Goal: Information Seeking & Learning: Find specific fact

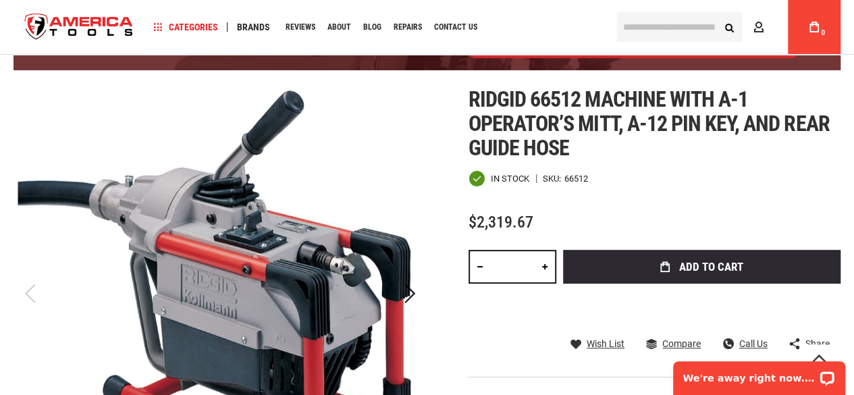
scroll to position [135, 0]
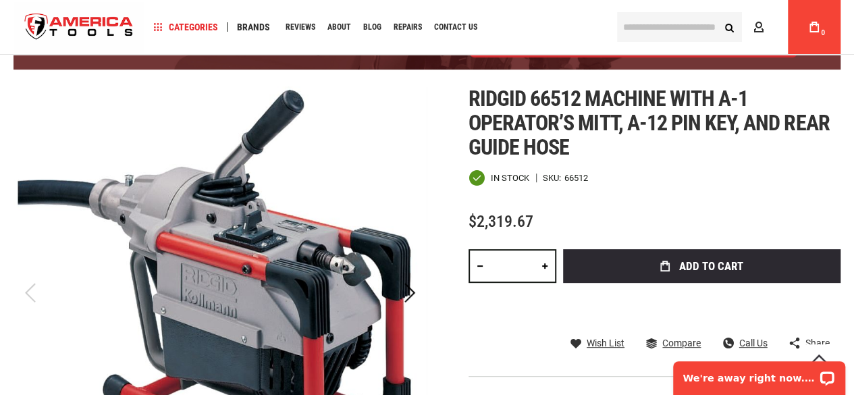
click at [566, 95] on span "Ridgid 66512 machine with a-1 operator’s mitt, a-12 pin key, and rear guide hose" at bounding box center [648, 123] width 361 height 74
copy span "66512"
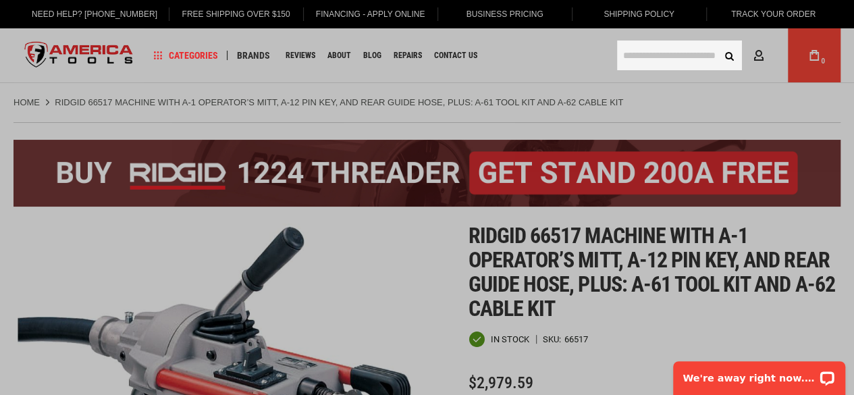
click at [657, 64] on input "text" at bounding box center [679, 56] width 125 height 30
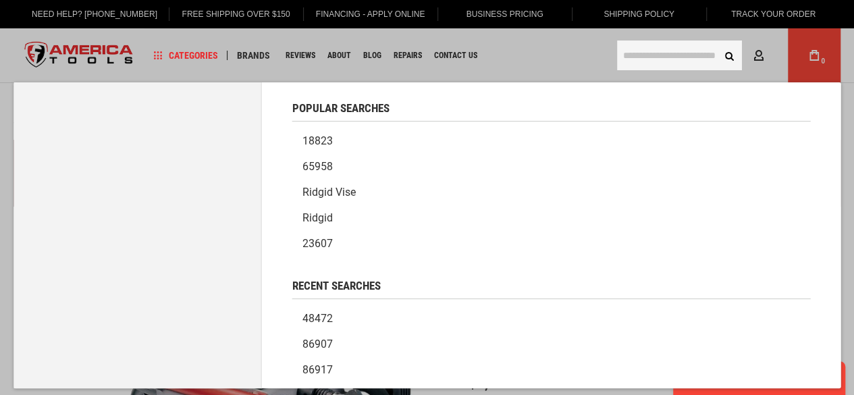
paste input "*****"
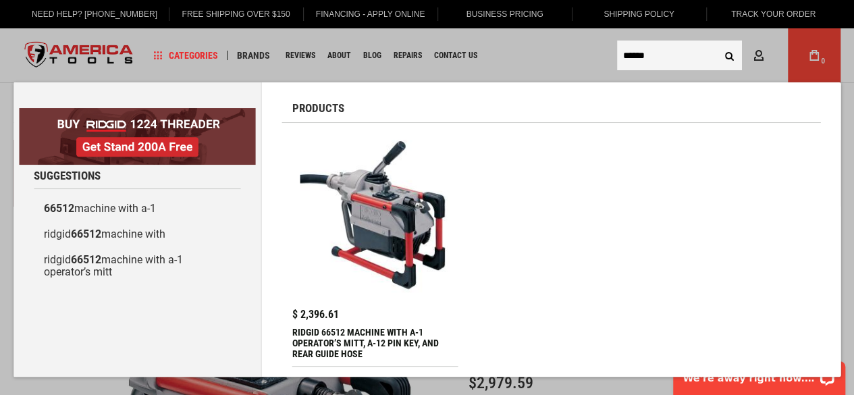
type input "*****"
click at [716, 43] on button "Search" at bounding box center [729, 56] width 26 height 26
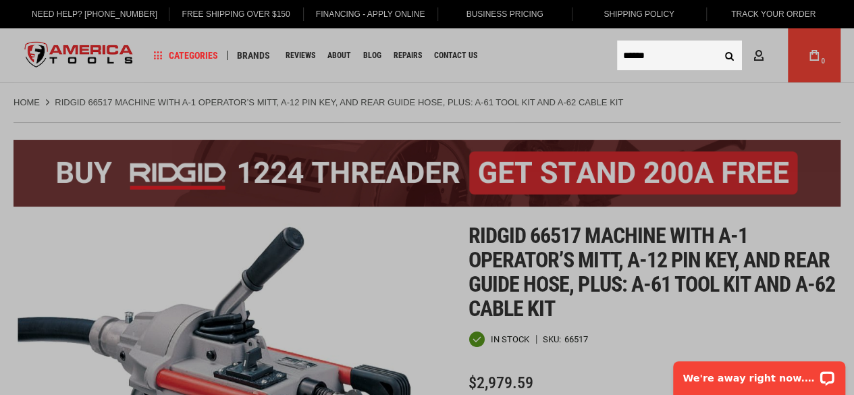
click at [716, 43] on button "Search" at bounding box center [729, 56] width 26 height 26
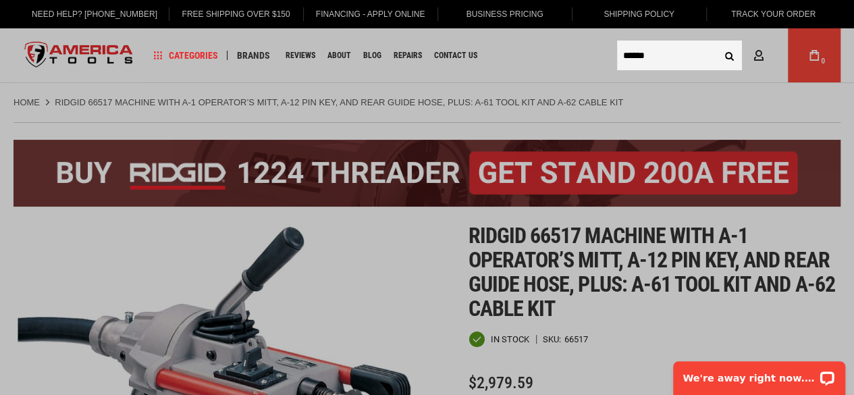
click at [716, 43] on button "Search" at bounding box center [729, 56] width 26 height 26
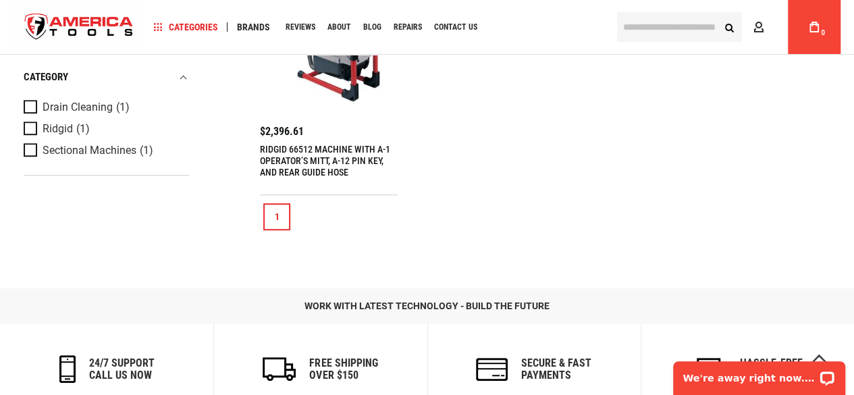
click at [326, 163] on link "RIDGID 66512 MACHINE WITH A-1 OPERATOR’S MITT, A-12 PIN KEY, AND REAR GUIDE HOSE" at bounding box center [325, 161] width 130 height 34
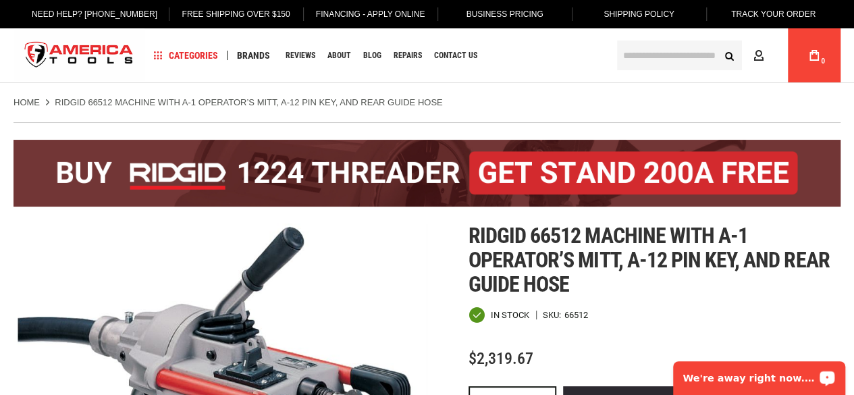
click at [545, 234] on span "Ridgid 66512 machine with a-1 operator’s mitt, a-12 pin key, and rear guide hose" at bounding box center [648, 260] width 361 height 74
copy span "66512"
drag, startPoint x: 468, startPoint y: 234, endPoint x: 579, endPoint y: 234, distance: 110.7
click at [579, 234] on span "Ridgid 66512 machine with a-1 operator’s mitt, a-12 pin key, and rear guide hose" at bounding box center [648, 260] width 361 height 74
